Goal: Task Accomplishment & Management: Manage account settings

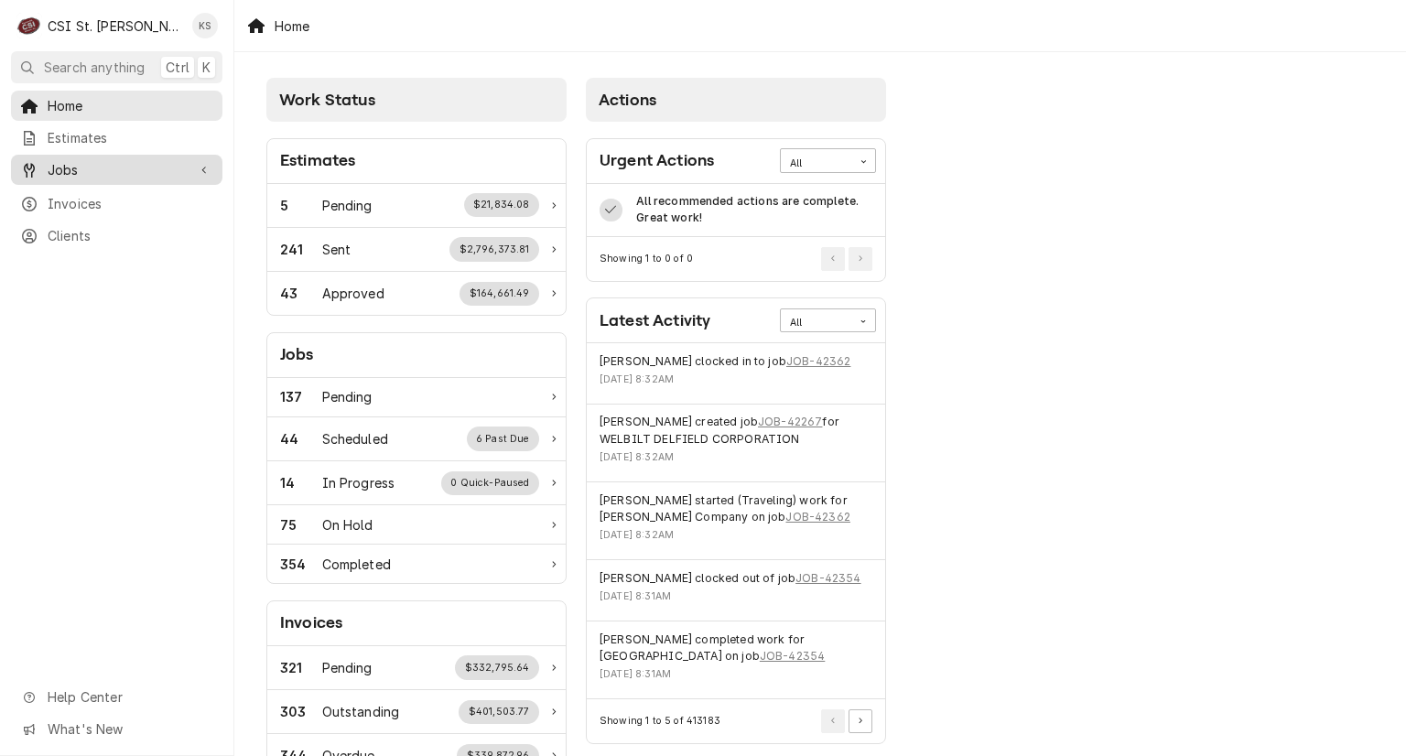
click at [128, 168] on span "Jobs" at bounding box center [117, 169] width 138 height 19
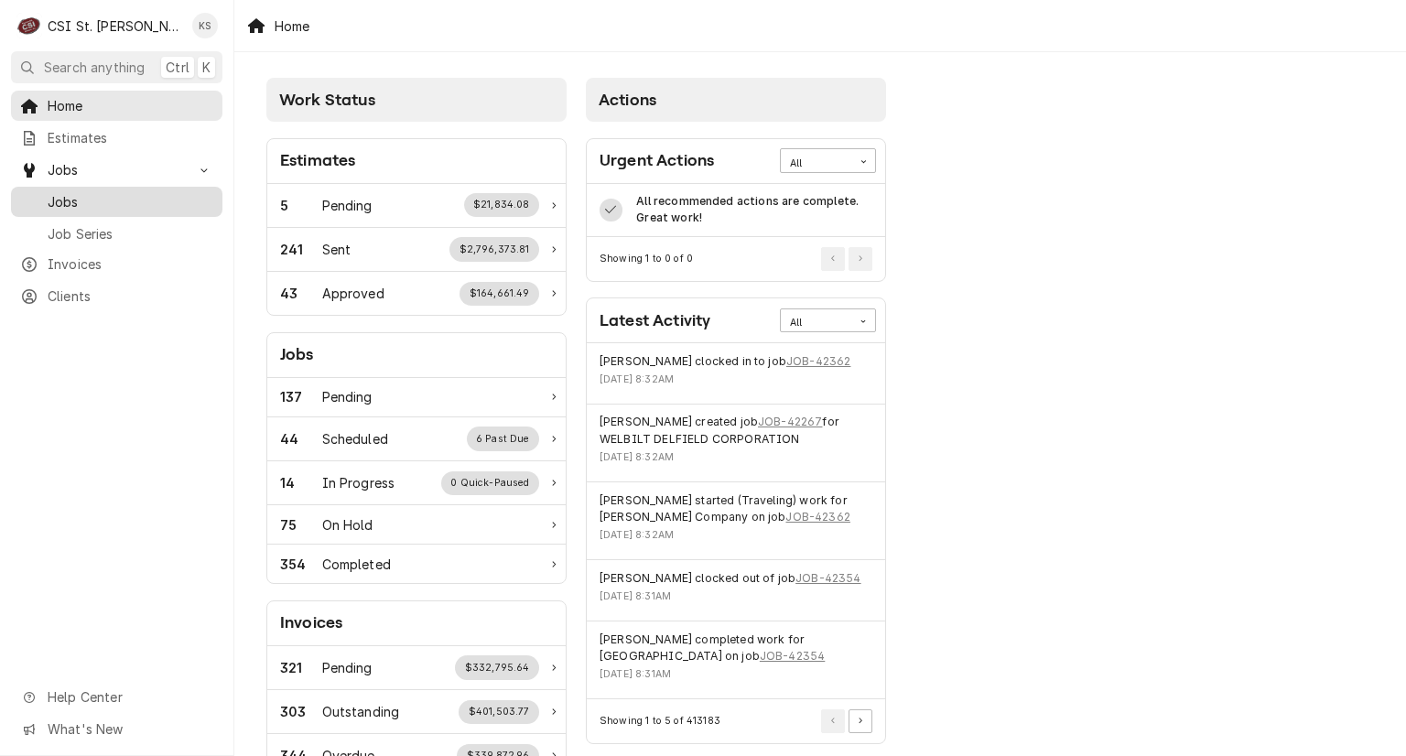
click at [123, 195] on span "Jobs" at bounding box center [131, 201] width 166 height 19
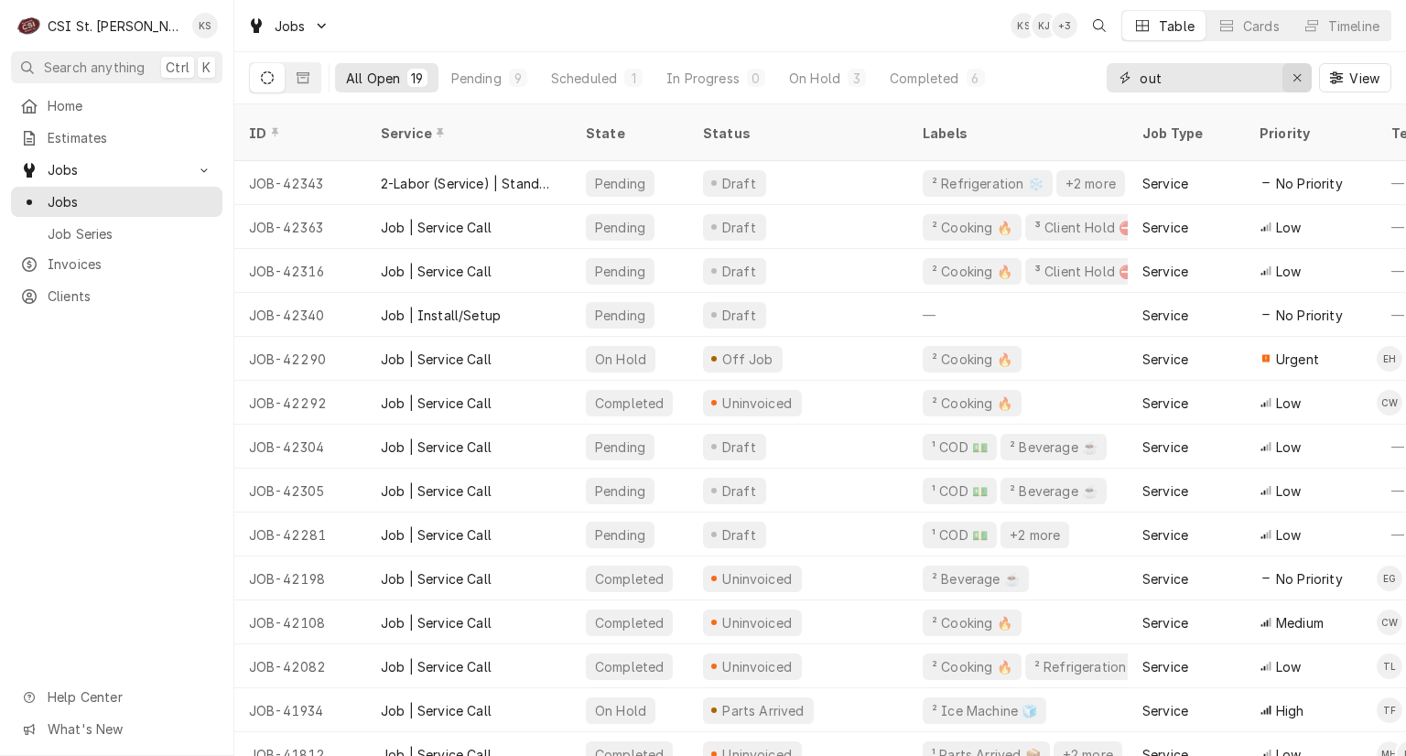
click at [1295, 72] on icon "Erase input" at bounding box center [1297, 77] width 10 height 13
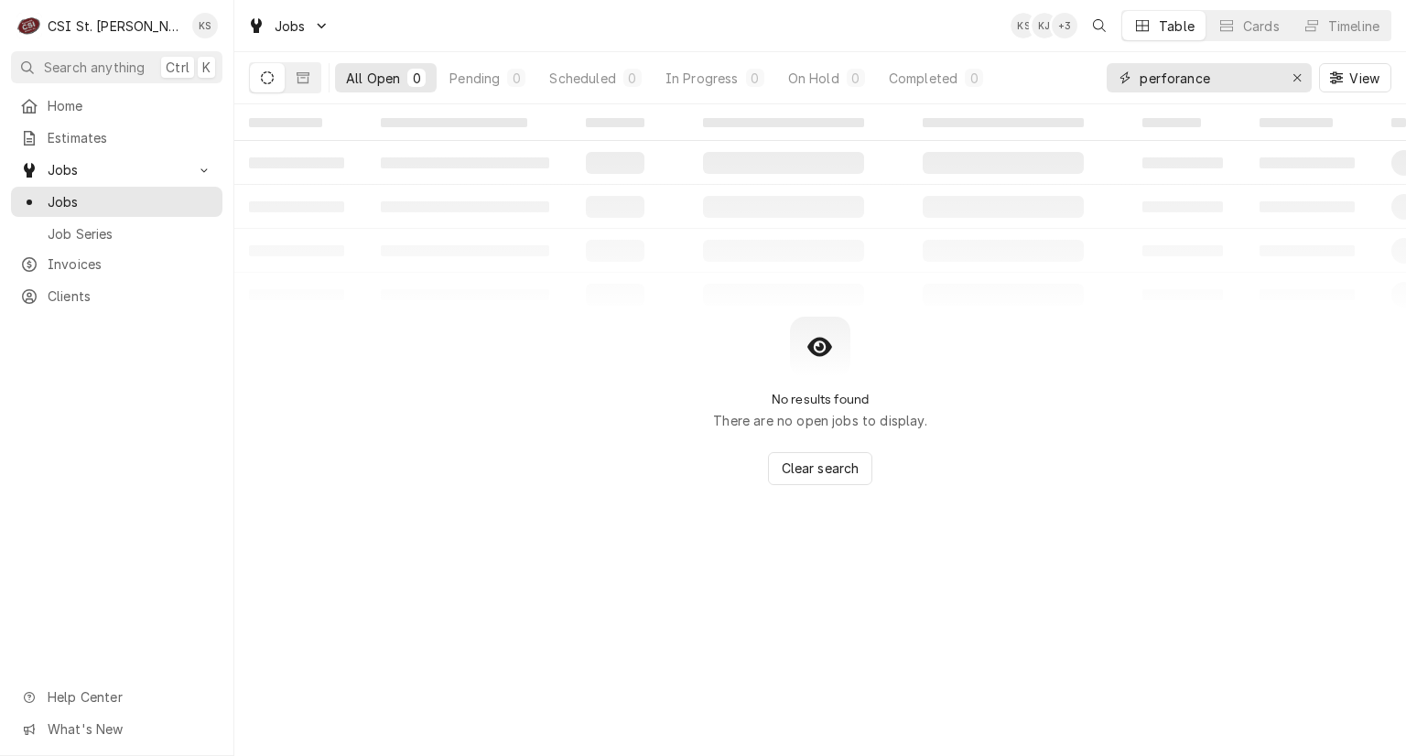
click at [1179, 81] on input "perforance" at bounding box center [1207, 77] width 137 height 29
click at [1191, 79] on input "perforance" at bounding box center [1207, 77] width 137 height 29
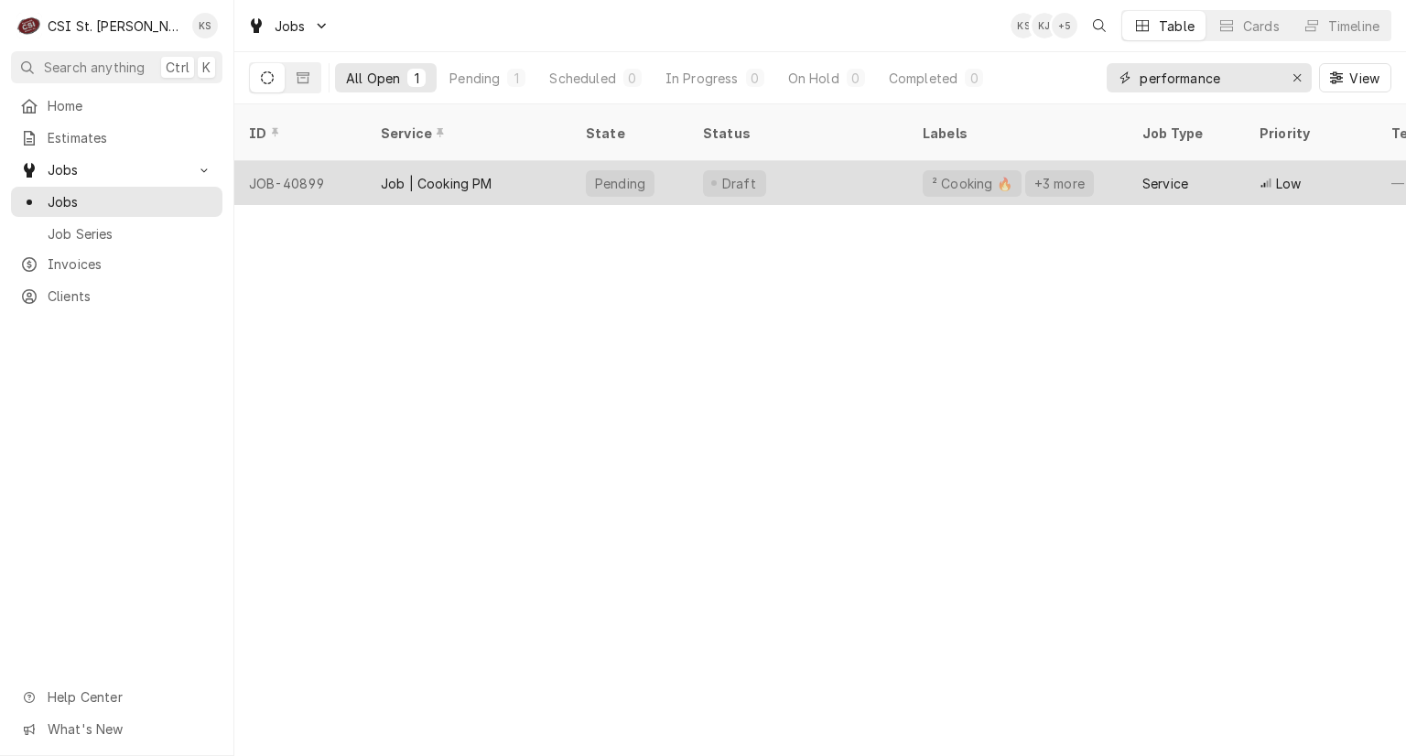
type input "performance"
click at [826, 166] on div "Draft" at bounding box center [798, 183] width 220 height 44
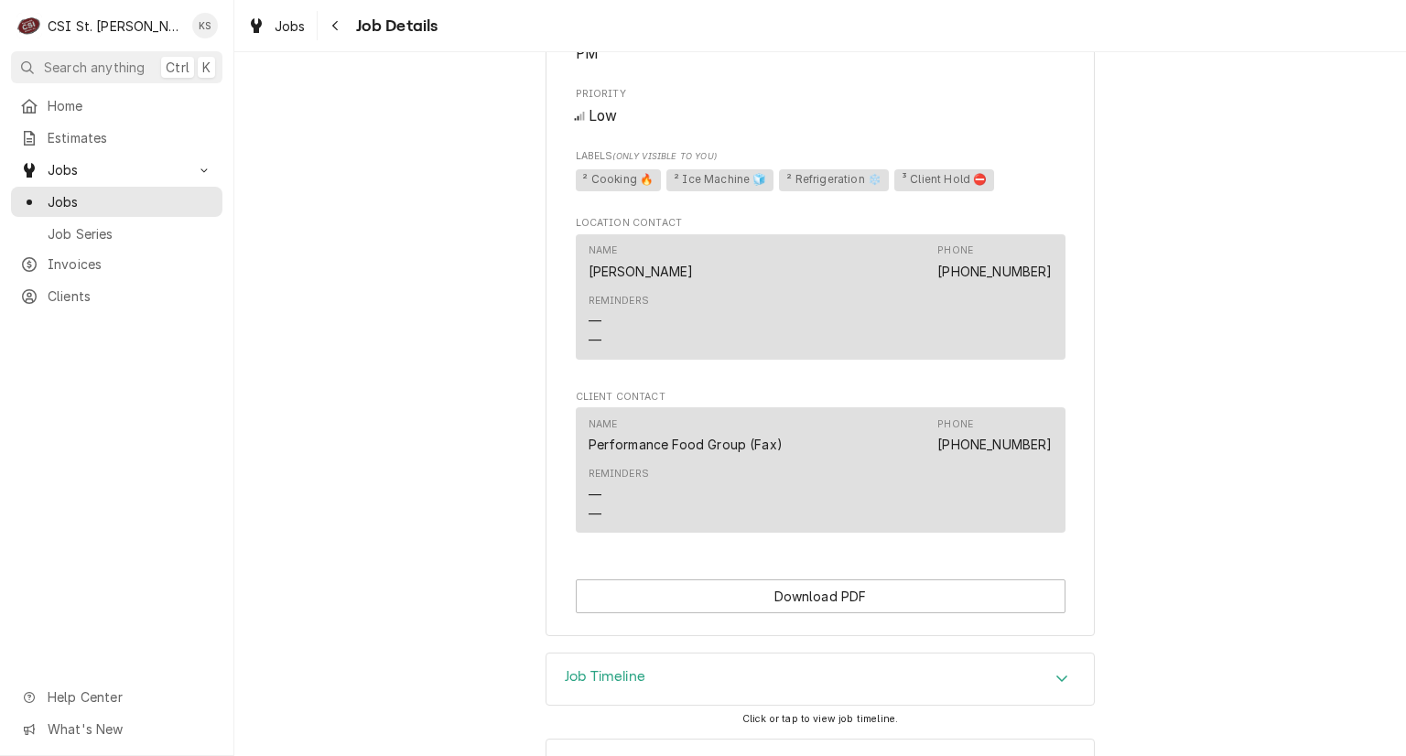
scroll to position [1042, 0]
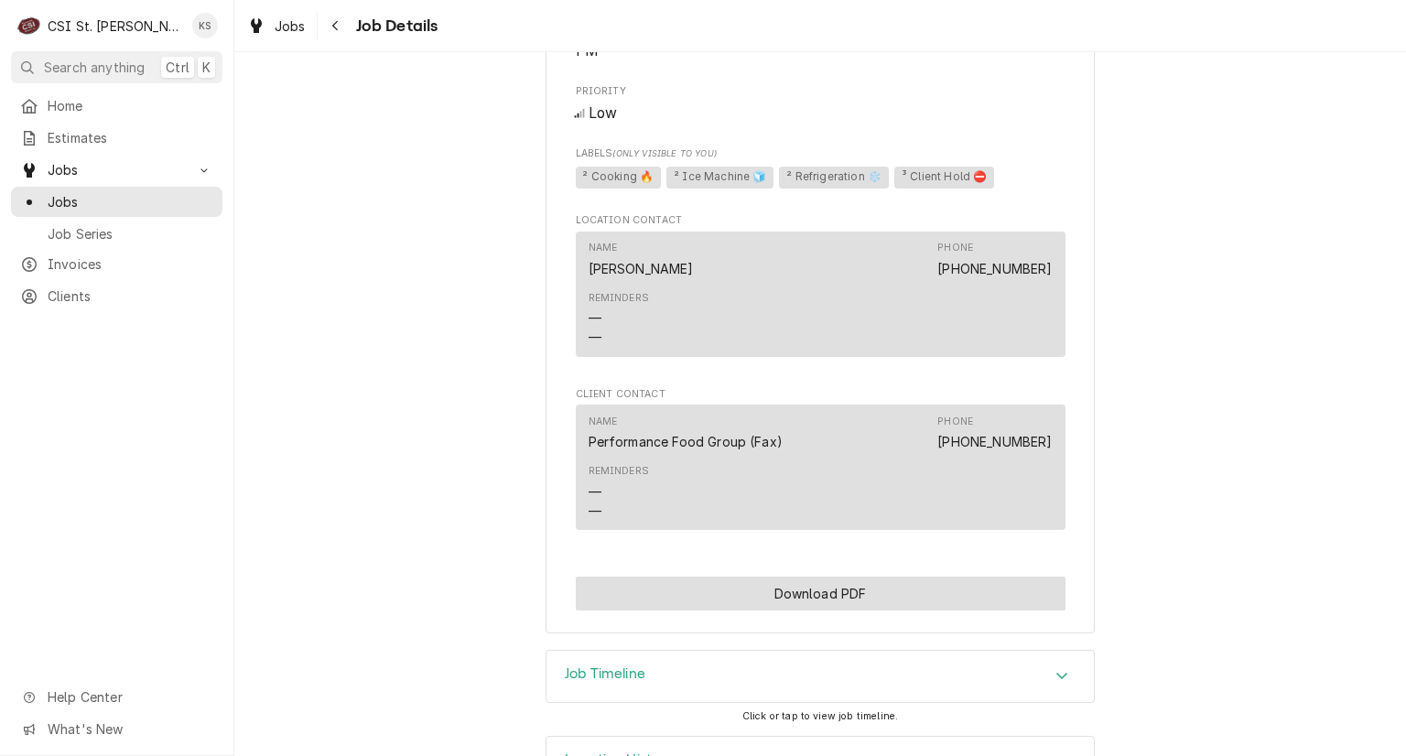
click at [839, 576] on button "Download PDF" at bounding box center [821, 593] width 490 height 34
click at [615, 665] on h3 "Job Timeline" at bounding box center [605, 673] width 81 height 17
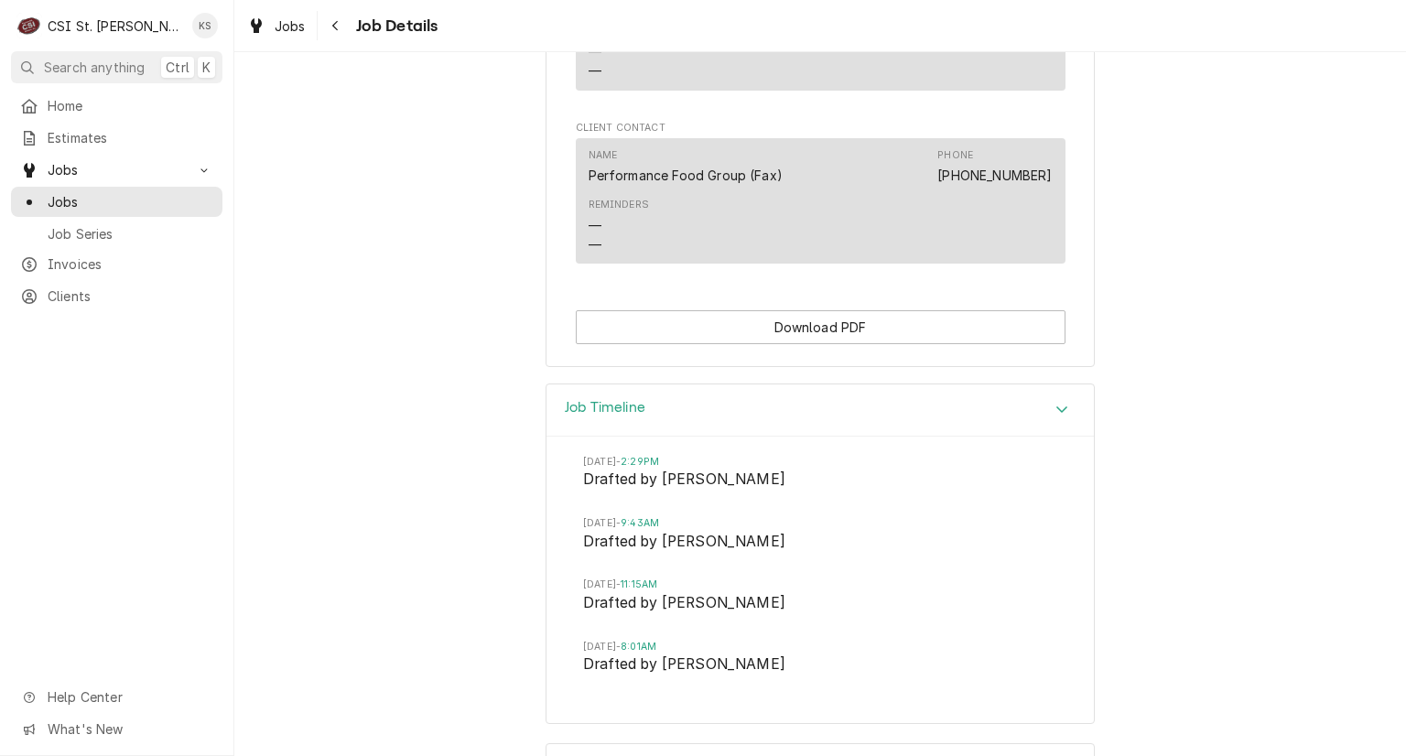
scroll to position [1315, 0]
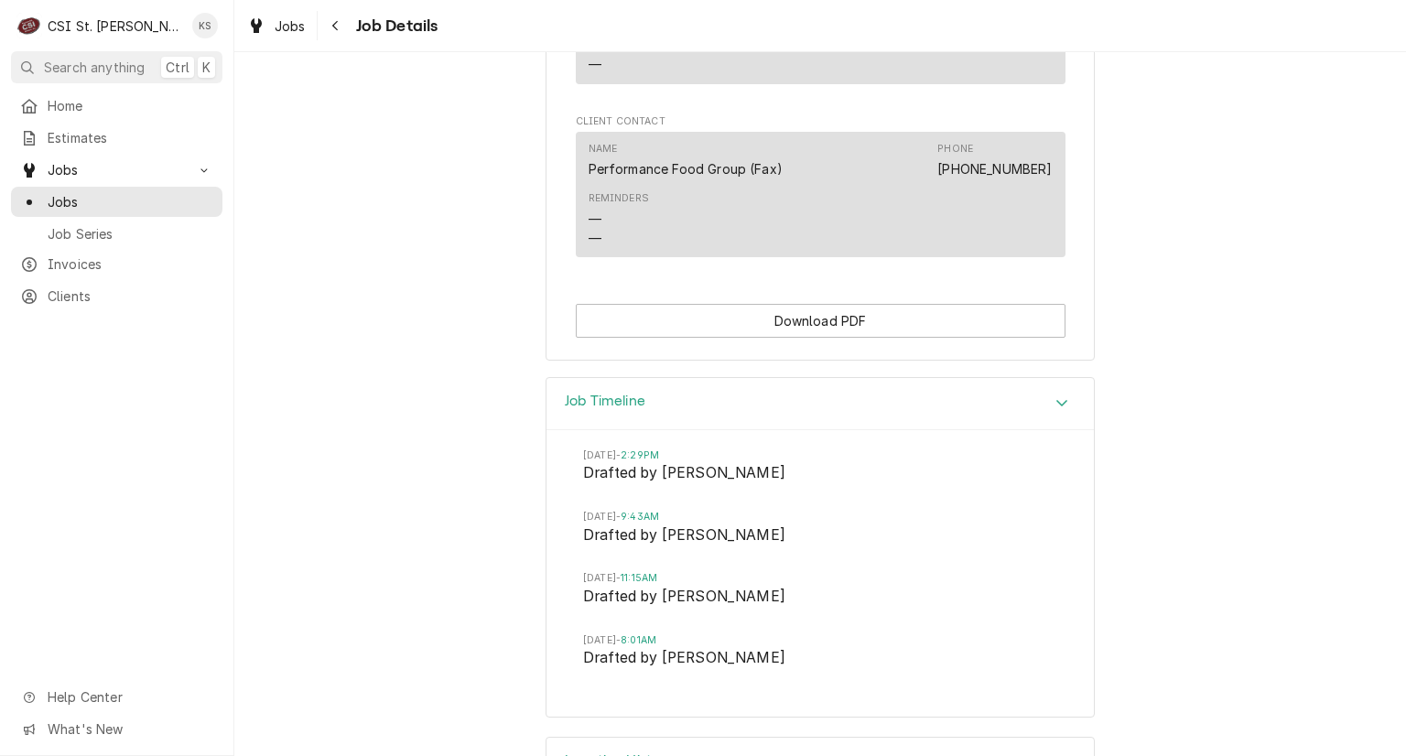
click at [1053, 393] on div "Accordion Header" at bounding box center [1061, 404] width 27 height 22
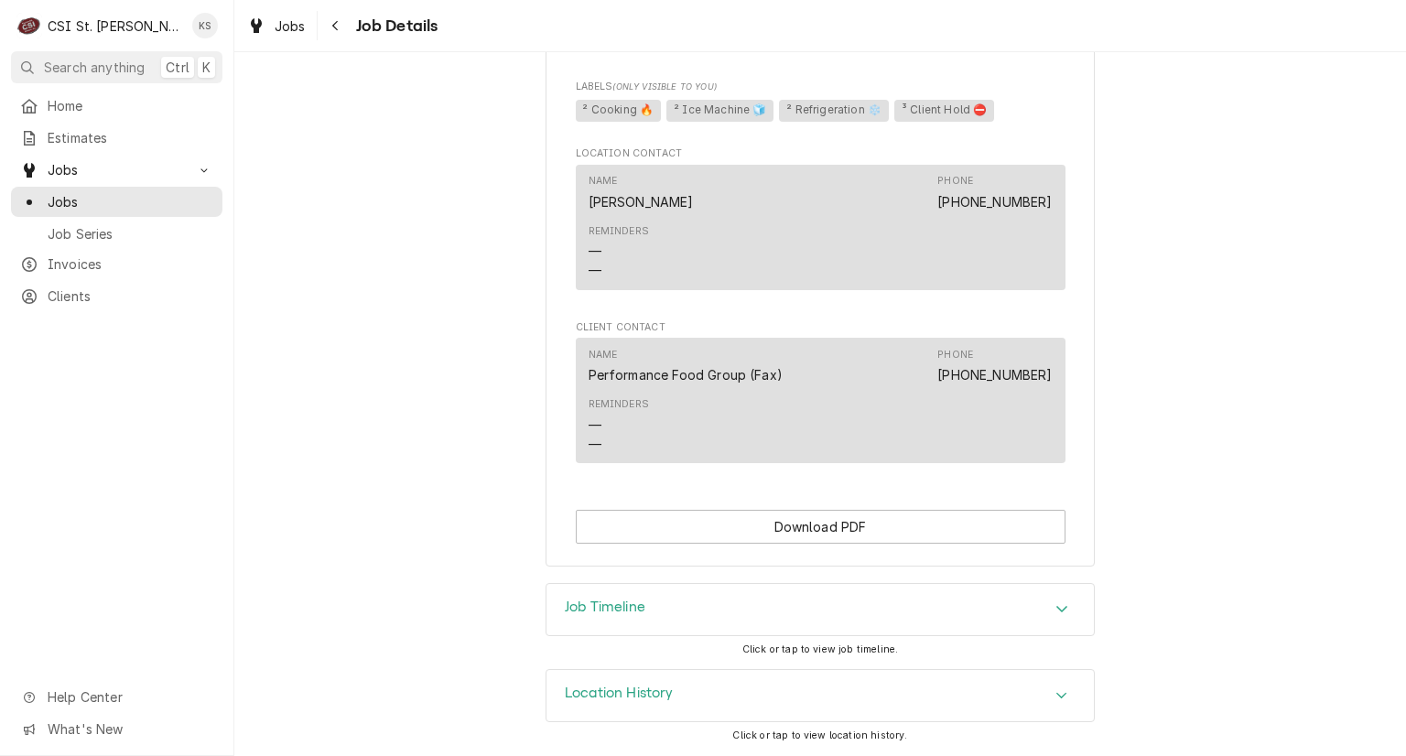
scroll to position [1042, 0]
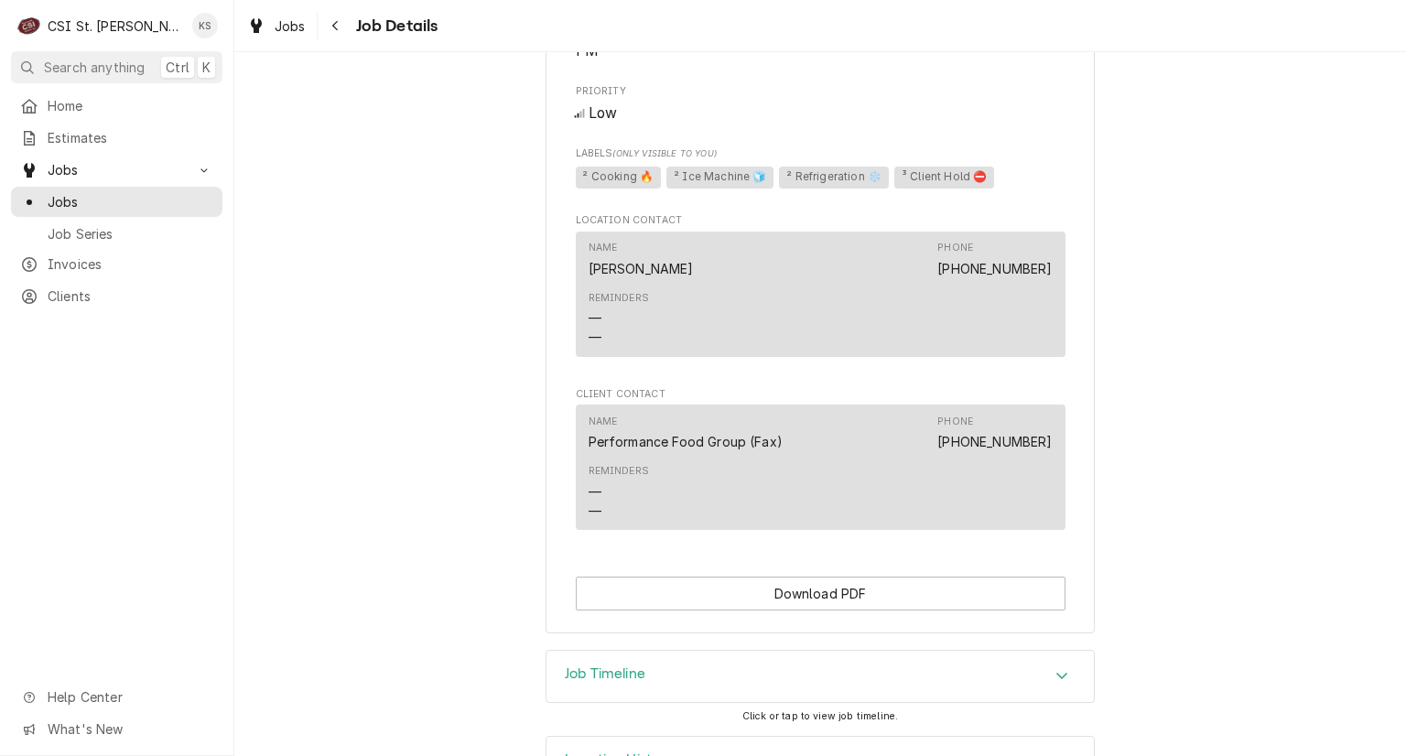
click at [582, 751] on h3 "Location History" at bounding box center [619, 759] width 109 height 17
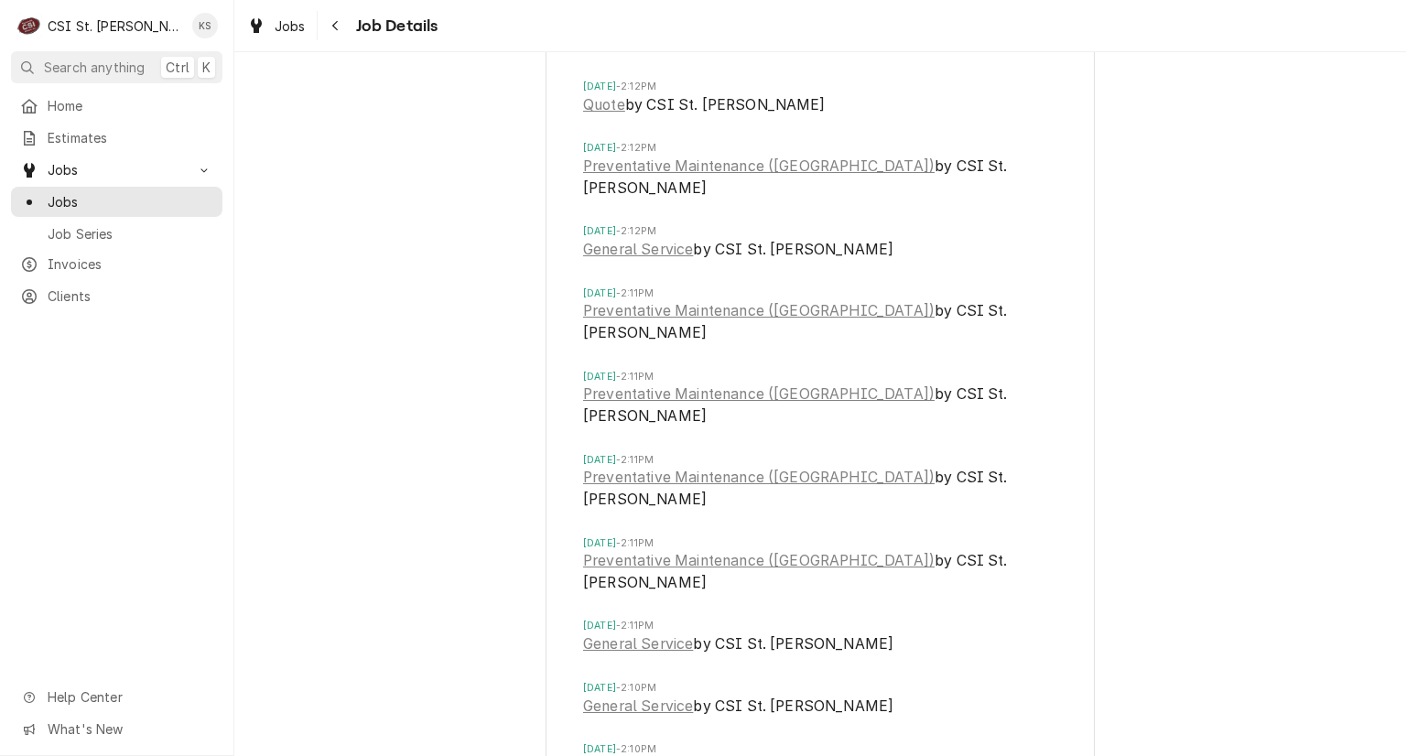
scroll to position [2506, 0]
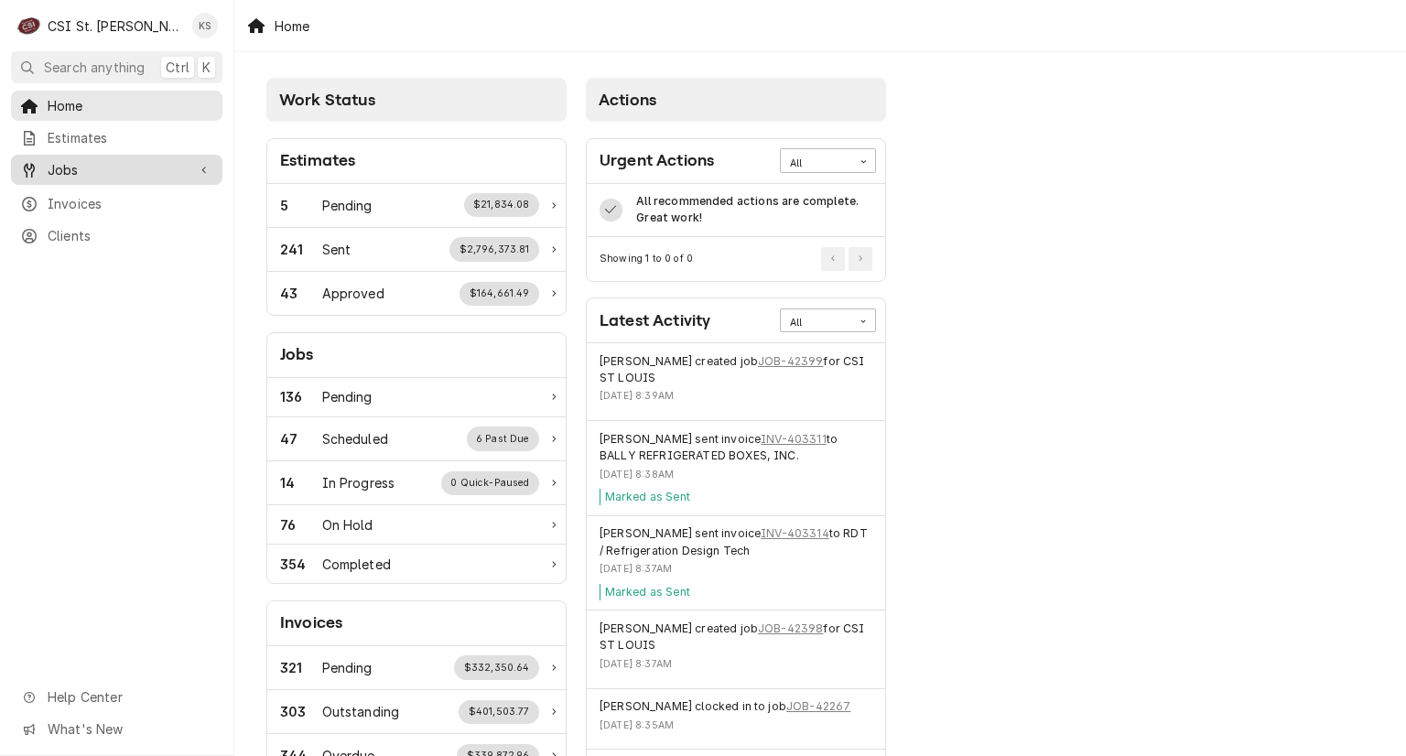
click at [125, 162] on span "Jobs" at bounding box center [117, 169] width 138 height 19
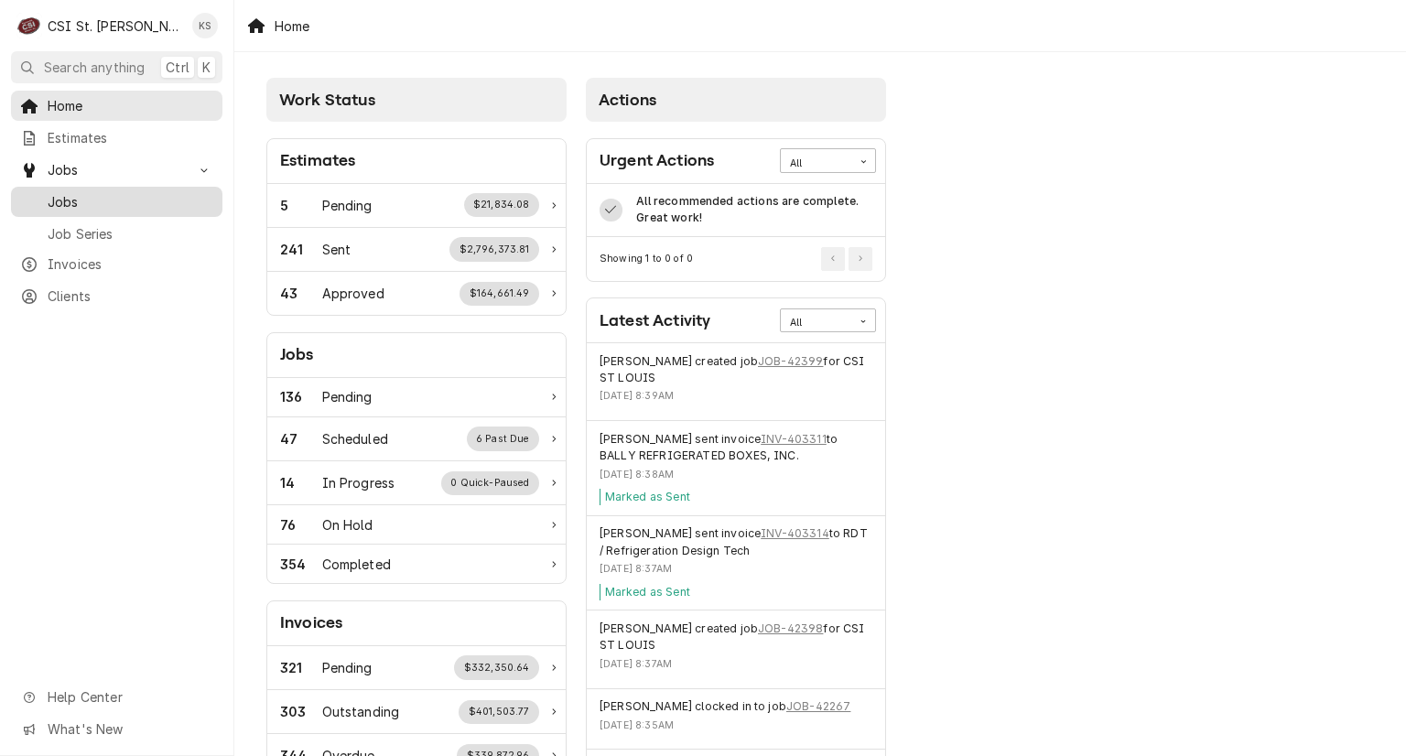
click at [122, 192] on span "Jobs" at bounding box center [131, 201] width 166 height 19
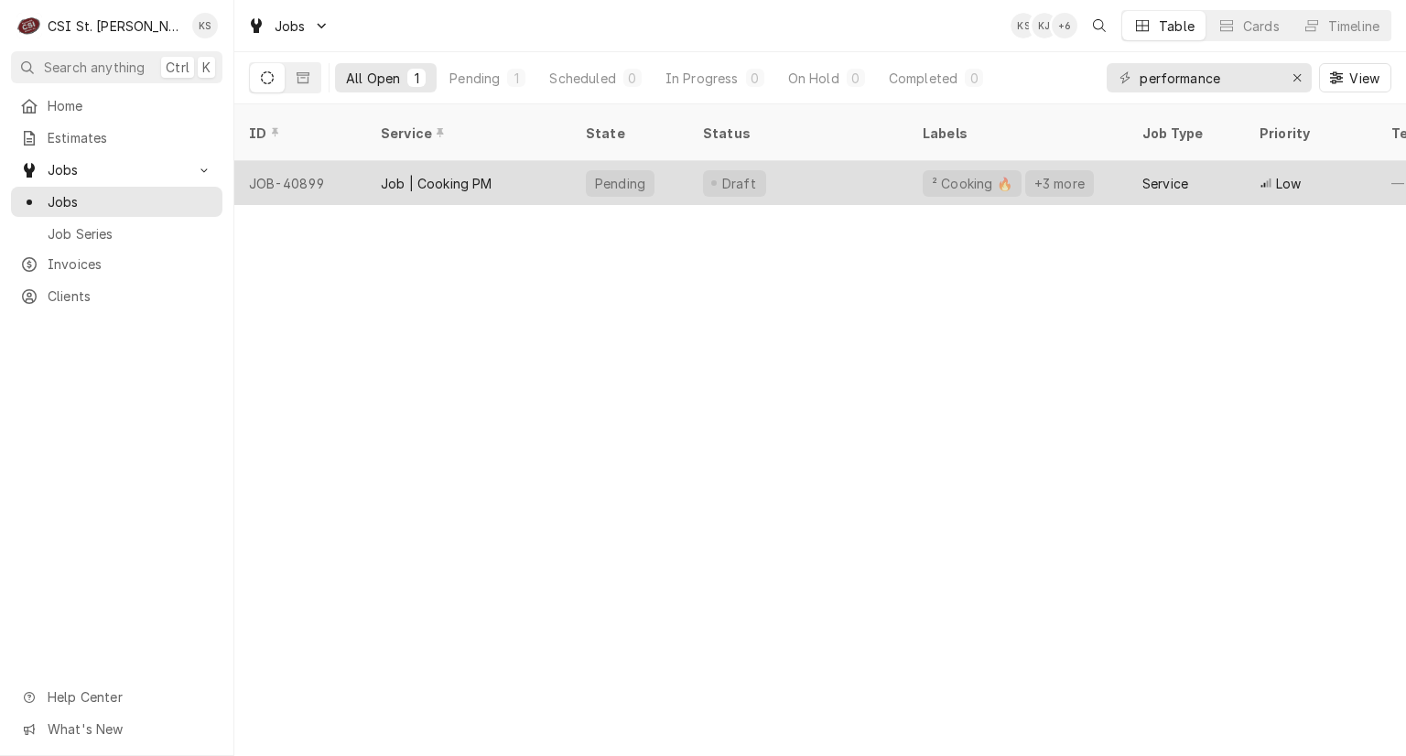
click at [556, 161] on div "Job | Cooking PM" at bounding box center [468, 183] width 205 height 44
